Goal: Navigation & Orientation: Find specific page/section

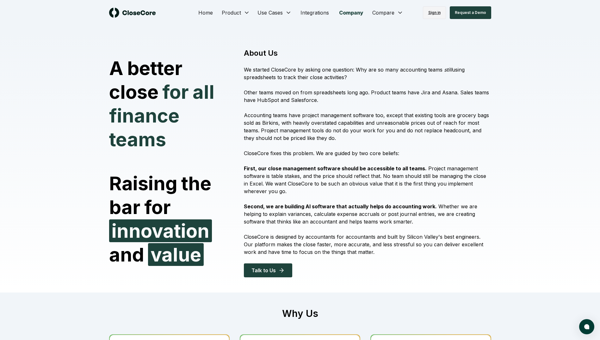
click at [440, 10] on link "Sign in" at bounding box center [434, 12] width 23 height 13
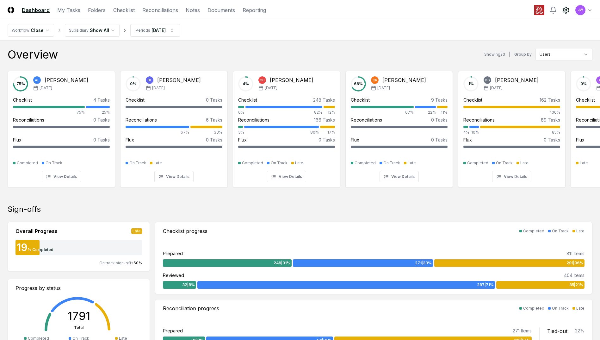
click at [565, 12] on icon at bounding box center [566, 10] width 6 height 6
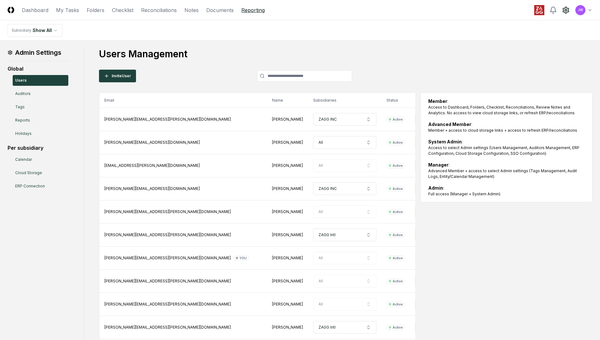
click at [247, 11] on link "Reporting" at bounding box center [252, 10] width 23 height 8
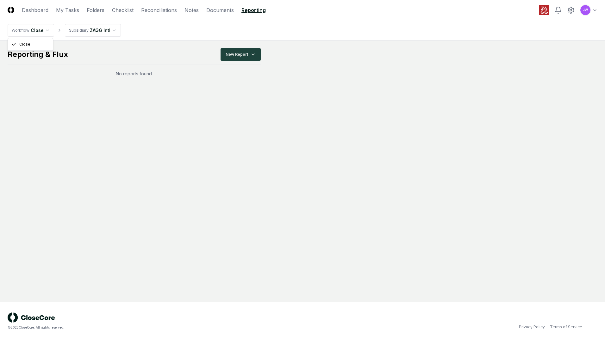
click at [52, 33] on html "CloseCore Dashboard My Tasks Folders Checklist Reconciliations Notes Documents …" at bounding box center [302, 170] width 605 height 340
click at [246, 53] on html "CloseCore Dashboard My Tasks Folders Checklist Reconciliations Notes Documents …" at bounding box center [302, 170] width 605 height 340
click at [225, 12] on html "CloseCore Dashboard My Tasks Folders Checklist Reconciliations Notes Documents …" at bounding box center [302, 170] width 605 height 340
click at [225, 13] on link "Documents" at bounding box center [220, 10] width 28 height 8
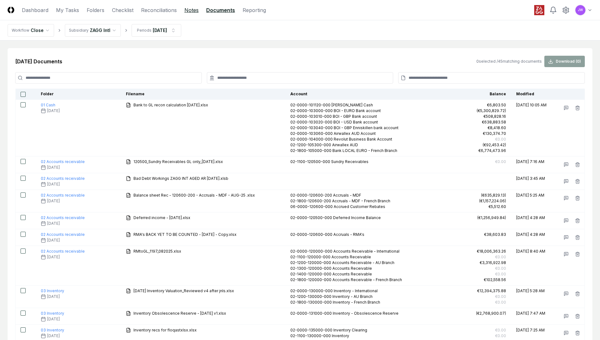
click at [197, 10] on link "Notes" at bounding box center [191, 10] width 14 height 8
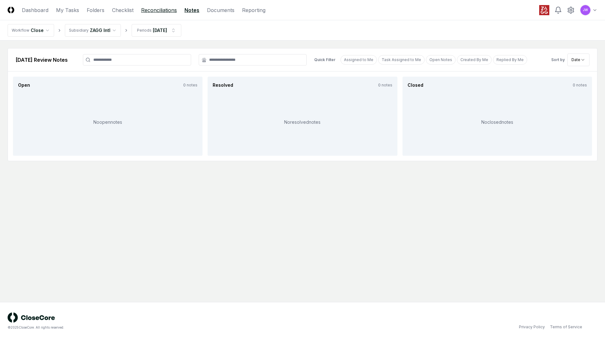
click at [173, 9] on link "Reconciliations" at bounding box center [159, 10] width 36 height 8
